Goal: Task Accomplishment & Management: Manage account settings

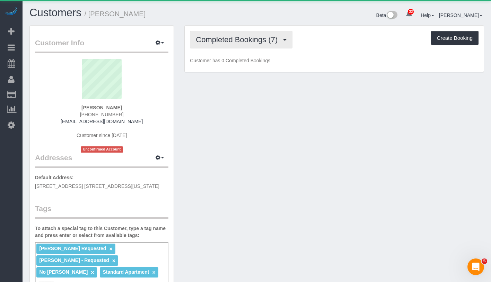
click at [240, 38] on span "Completed Bookings (7)" at bounding box center [238, 39] width 85 height 9
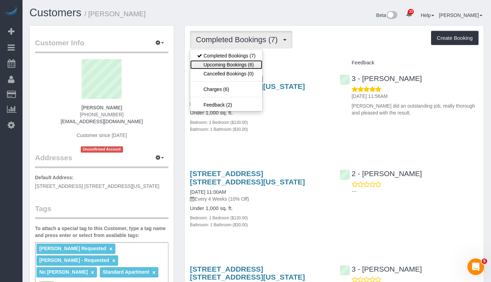
click at [234, 64] on link "Upcoming Bookings (6)" at bounding box center [226, 64] width 72 height 9
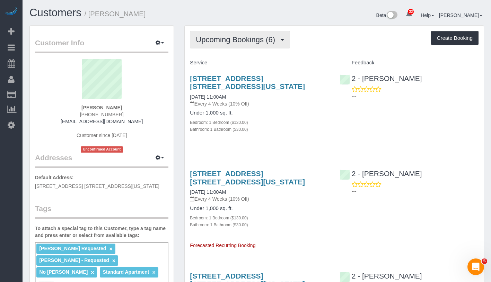
click at [252, 45] on button "Upcoming Bookings (6)" at bounding box center [240, 40] width 100 height 18
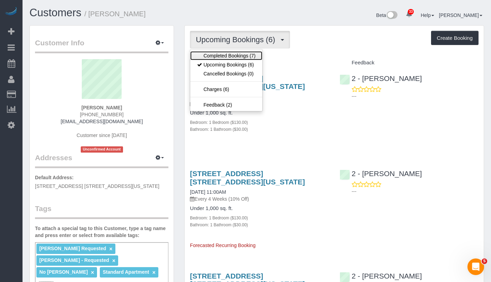
click at [246, 56] on link "Completed Bookings (7)" at bounding box center [226, 55] width 72 height 9
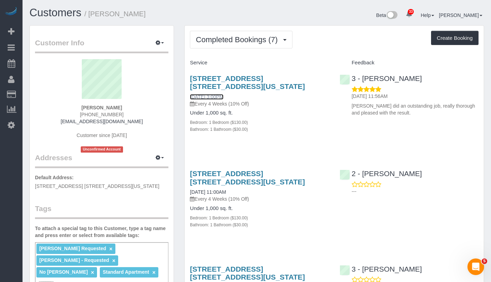
click at [223, 98] on link "[DATE] 3:00PM" at bounding box center [206, 97] width 33 height 6
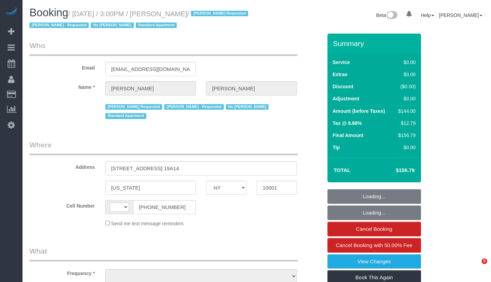
select select "NY"
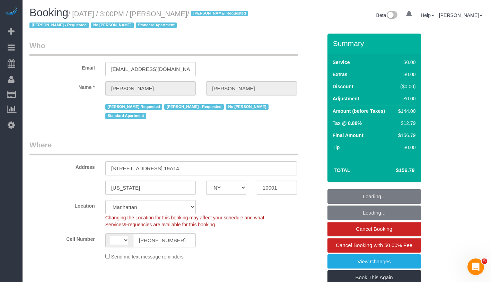
select select "string:US"
select select "string:stripe-pm_1RTwsW4VGloSiKo7Xo9CQ1gS"
select select "object:842"
select select "spot1"
select select "number:89"
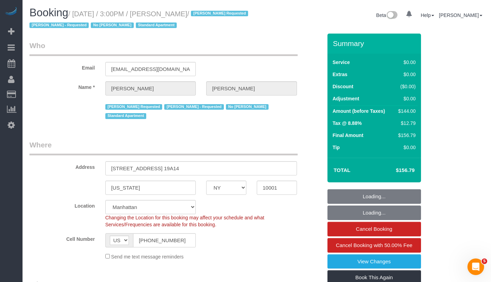
select select "number:90"
select select "number:15"
select select "number:5"
select select "object:1483"
select select "1"
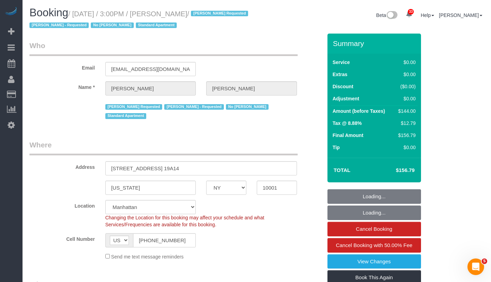
select select "1"
click at [216, 15] on small "/ October 02, 2025 / 3:00PM / Amelia Palmer / Isabella Simplicio Requested Marl…" at bounding box center [139, 19] width 221 height 19
copy small "October 02, 2025 / 3:00PM / Amelia Palmer"
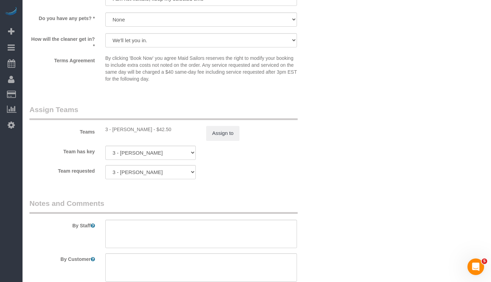
scroll to position [991, 0]
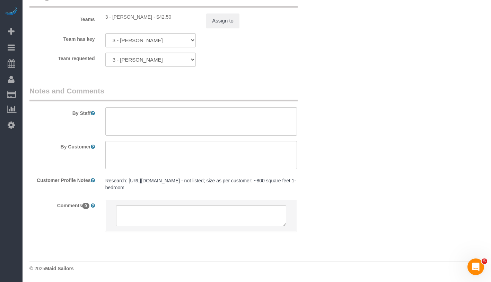
drag, startPoint x: 111, startPoint y: 16, endPoint x: 150, endPoint y: 20, distance: 38.7
click at [150, 20] on div "3 - Isabella Simplicio - $42.50" at bounding box center [150, 17] width 91 height 7
copy div "Isabella Simplicio"
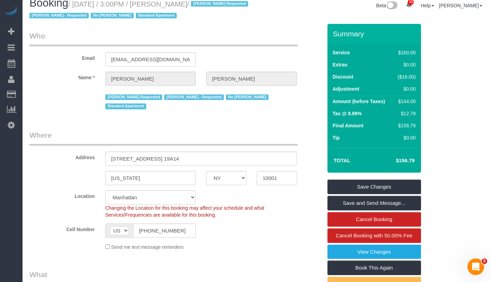
scroll to position [0, 0]
